Goal: Information Seeking & Learning: Learn about a topic

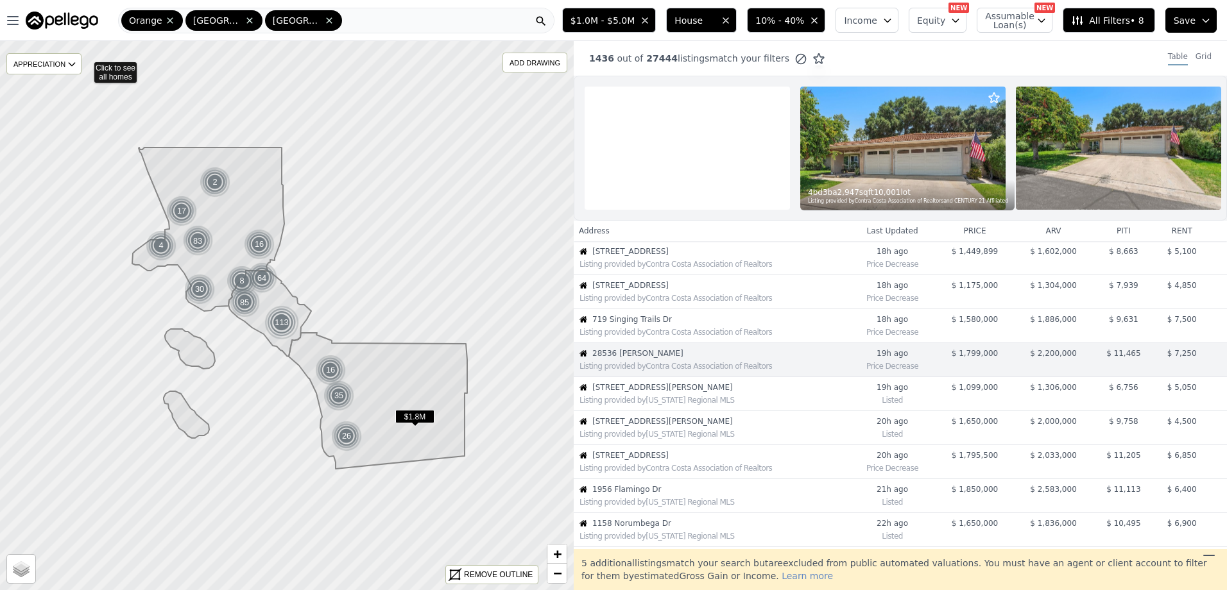
scroll to position [68, 0]
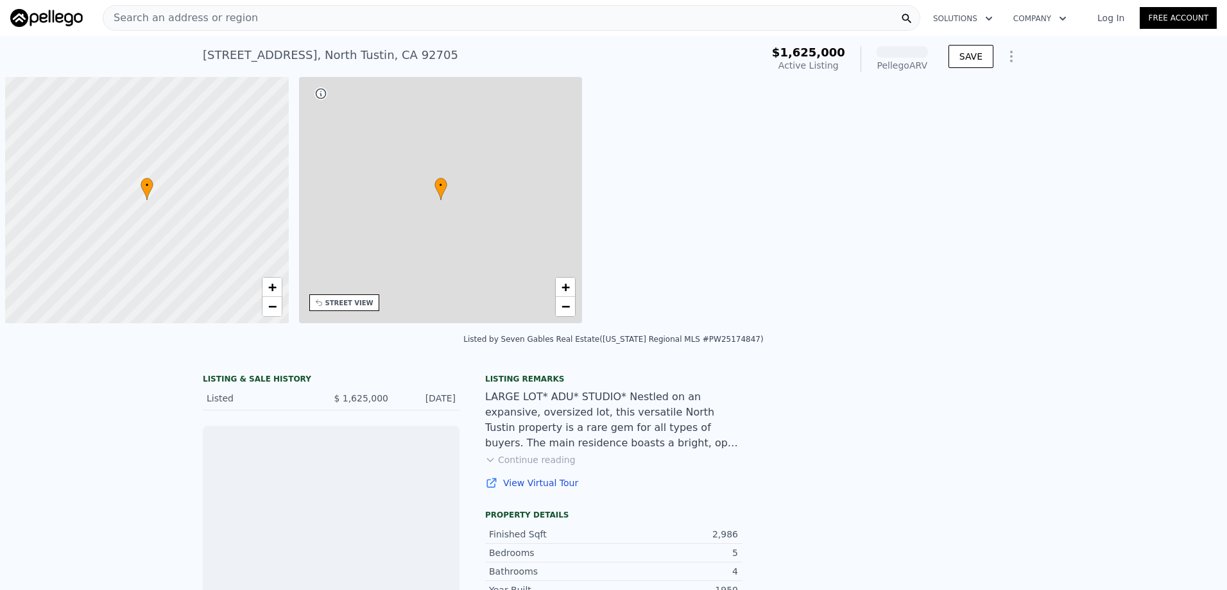
scroll to position [0, 5]
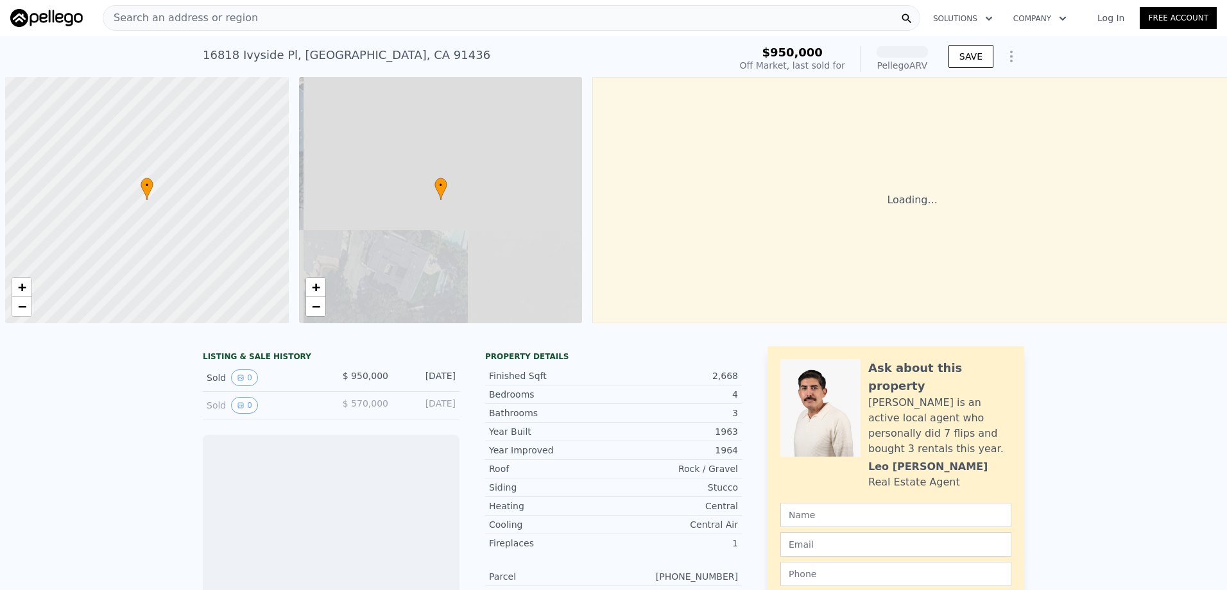
scroll to position [0, 5]
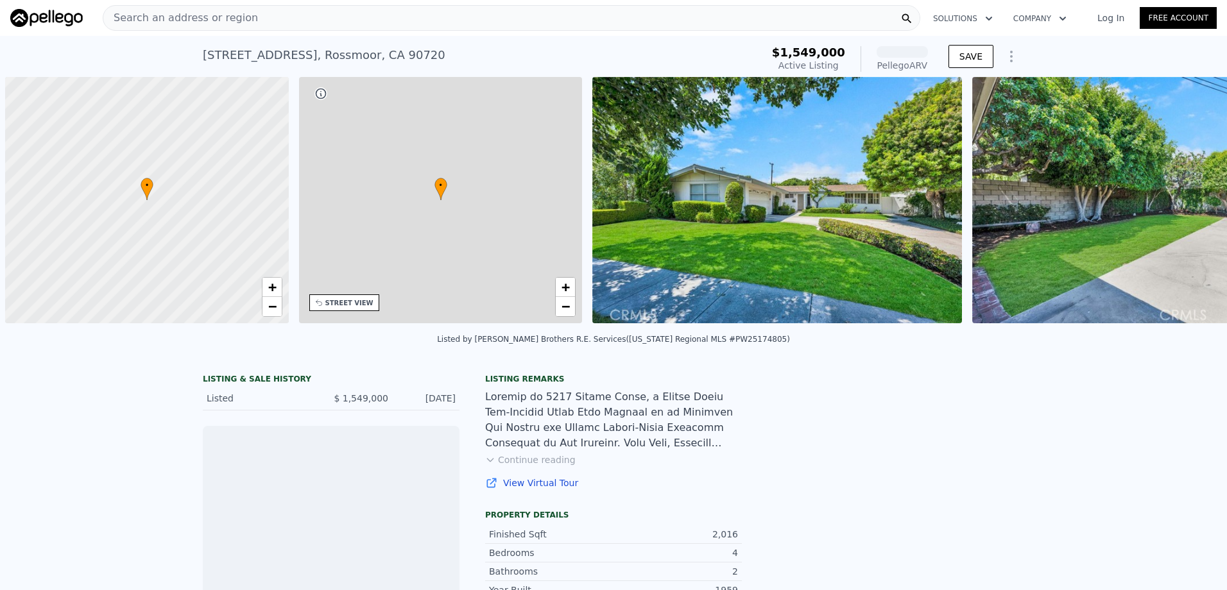
scroll to position [0, 5]
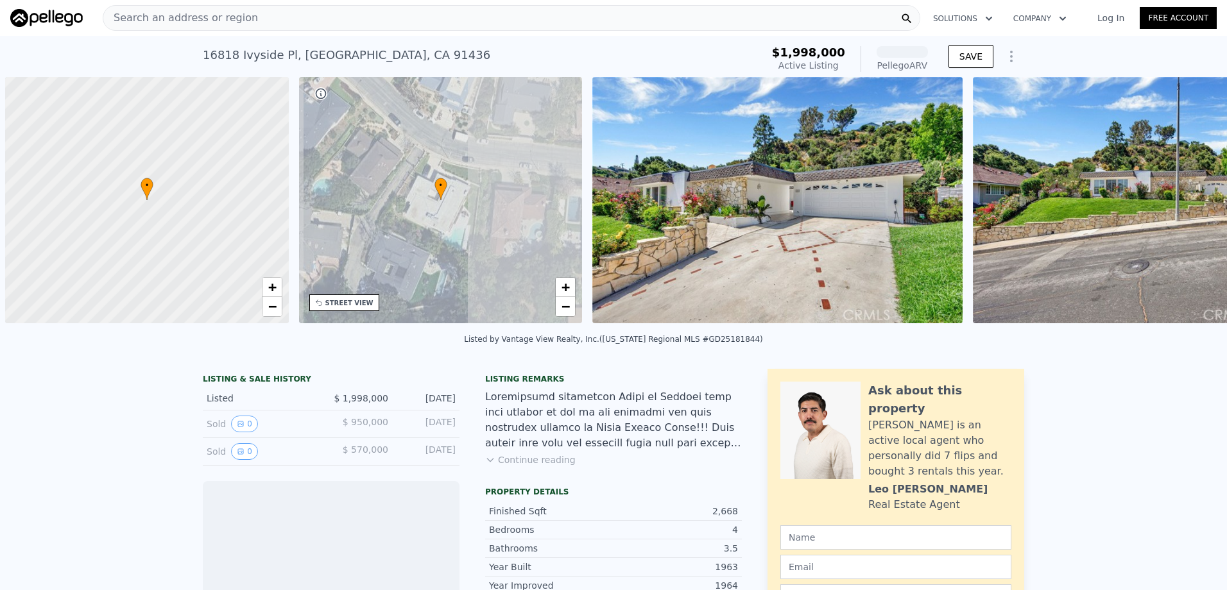
scroll to position [0, 5]
